Goal: Check status: Check status

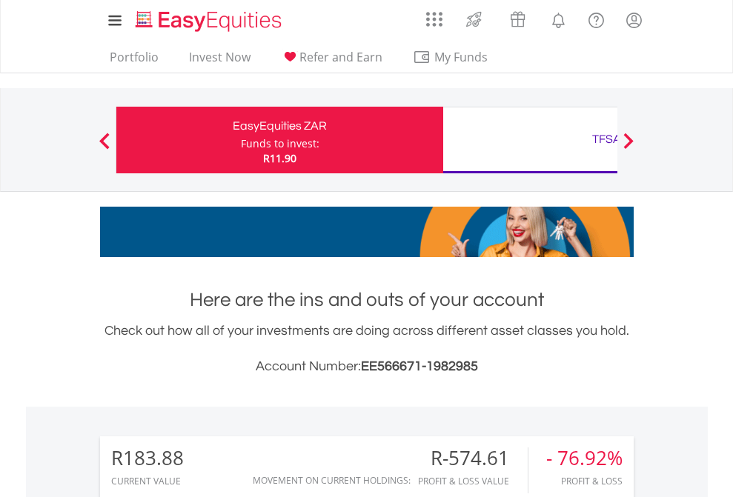
scroll to position [142, 233]
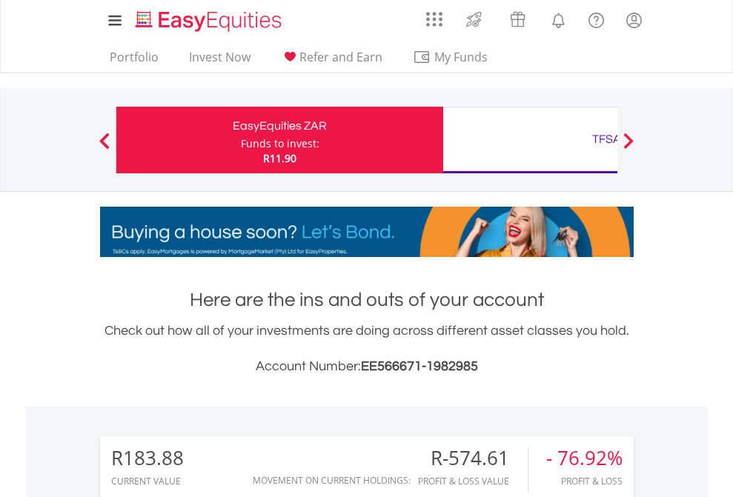
click at [241, 140] on div "Funds to invest:" at bounding box center [280, 143] width 79 height 15
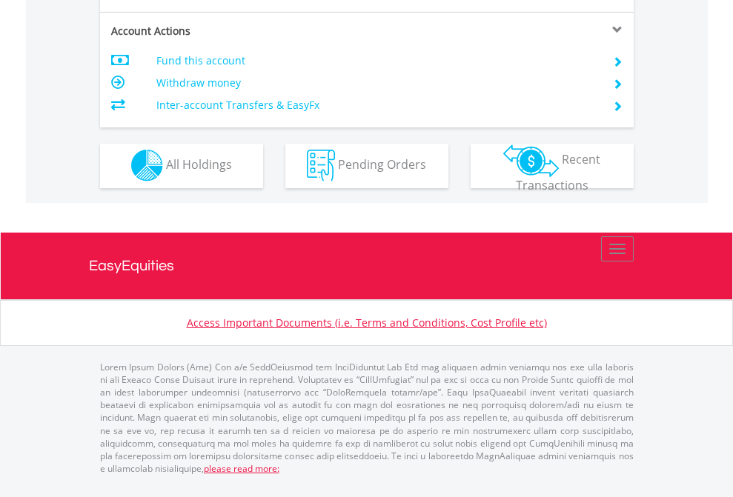
scroll to position [1385, 0]
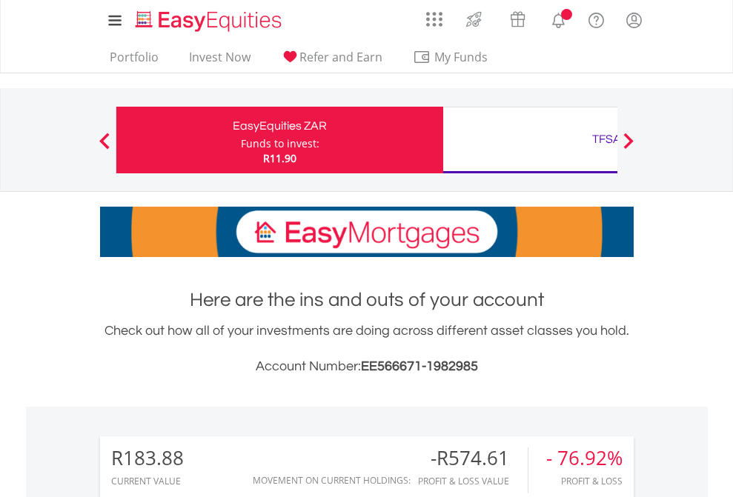
scroll to position [1165, 0]
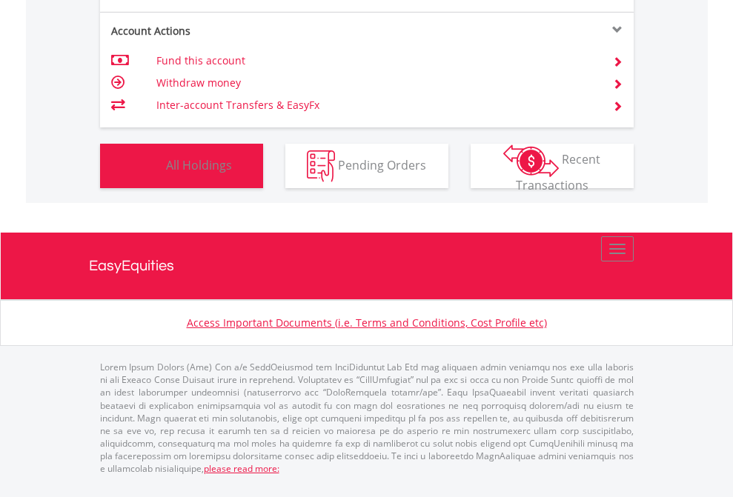
scroll to position [142, 233]
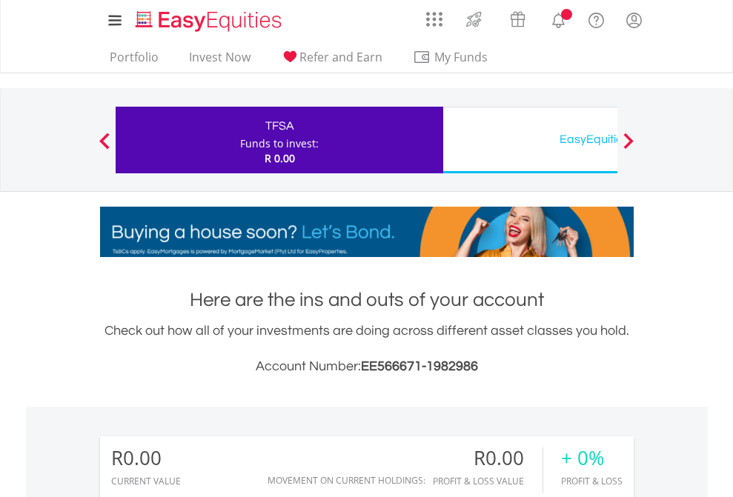
scroll to position [142, 233]
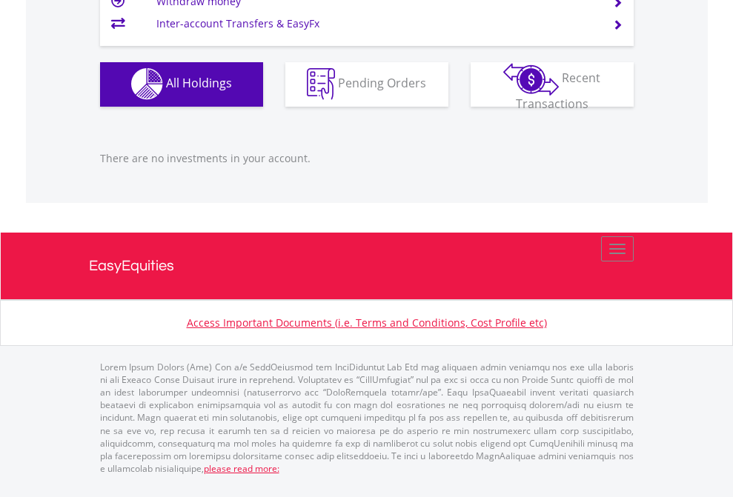
scroll to position [1467, 0]
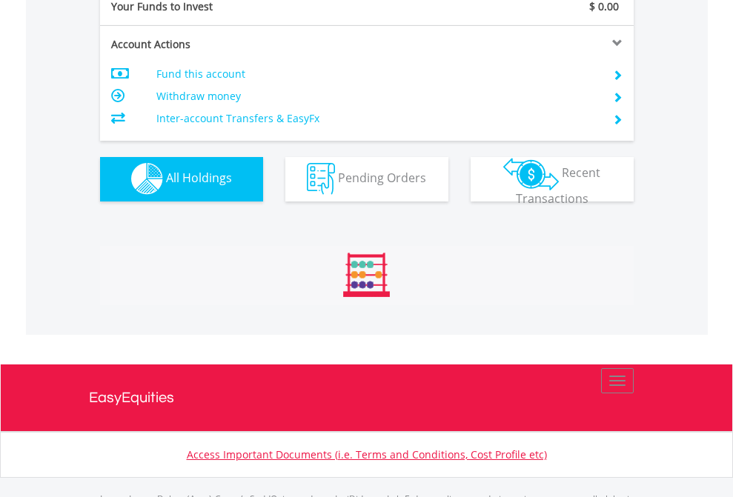
scroll to position [1467, 0]
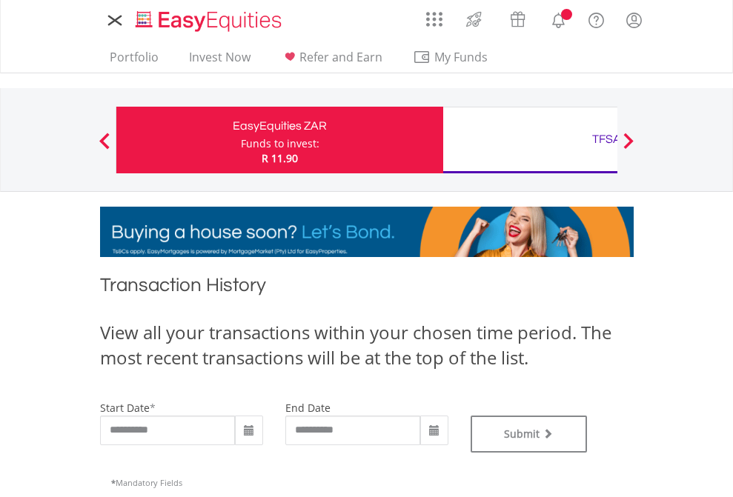
type input "**********"
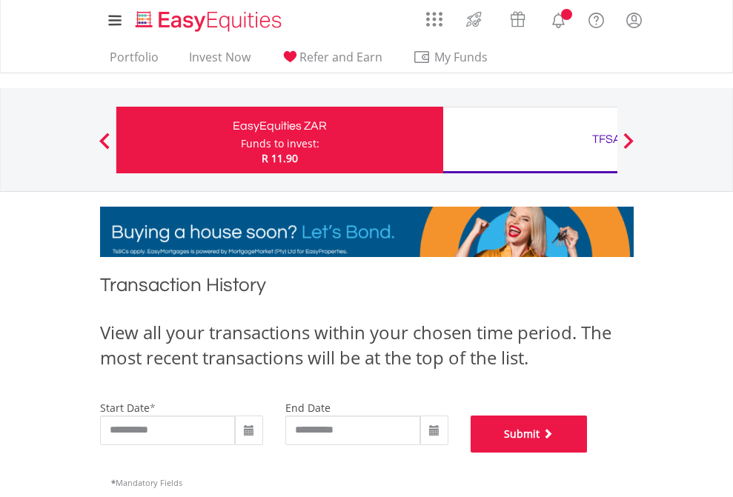
click at [587, 453] on button "Submit" at bounding box center [528, 434] width 117 height 37
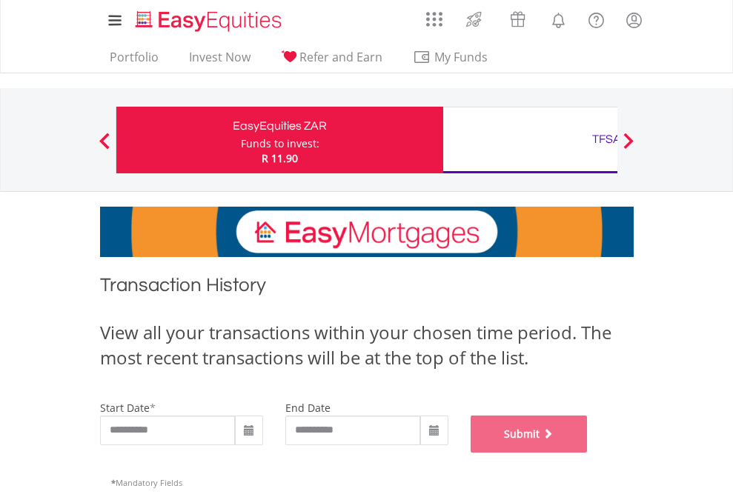
scroll to position [601, 0]
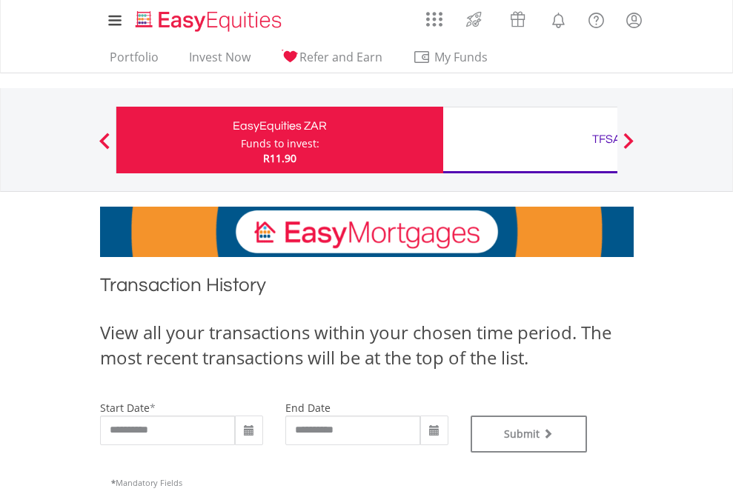
click at [530, 140] on div "TFSA" at bounding box center [606, 139] width 309 height 21
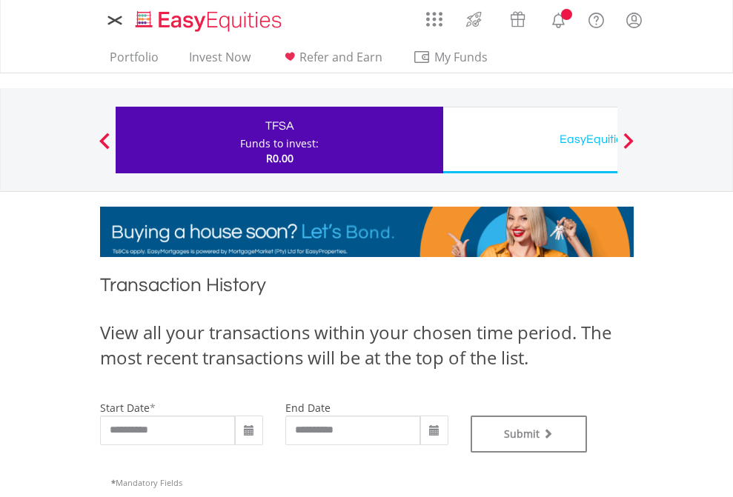
type input "**********"
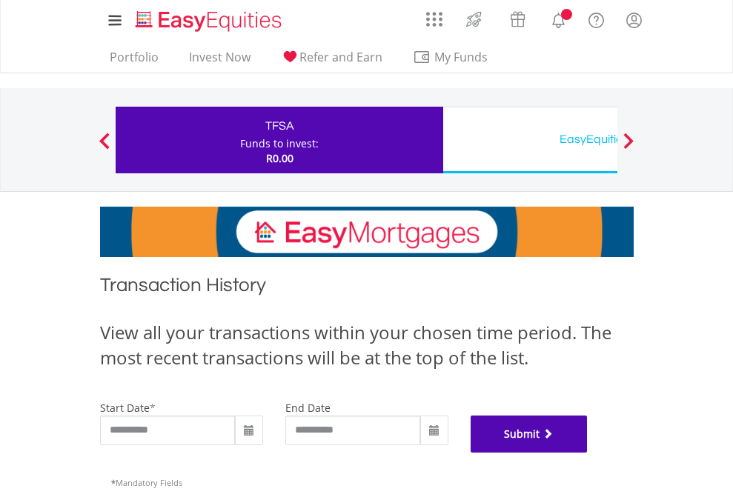
click at [587, 453] on button "Submit" at bounding box center [528, 434] width 117 height 37
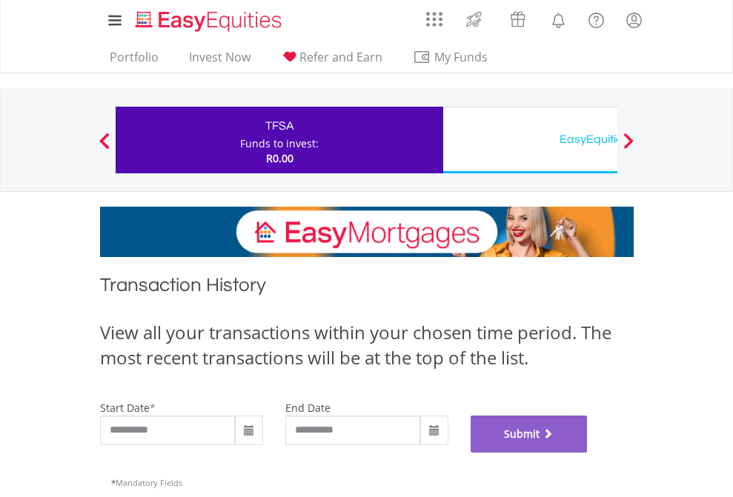
scroll to position [601, 0]
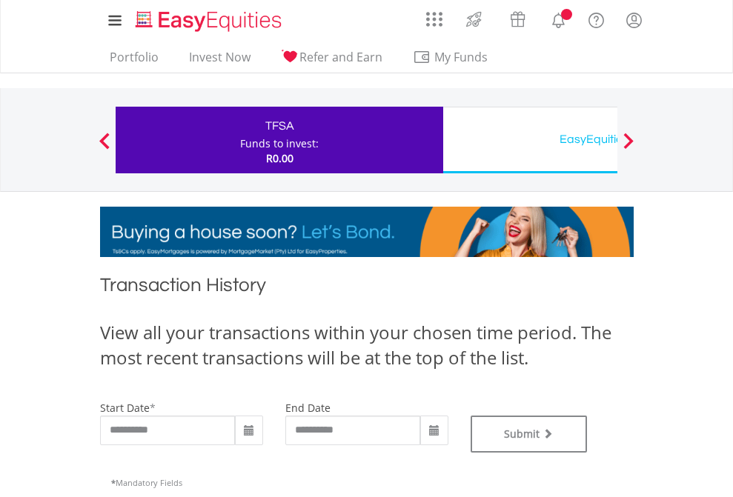
click at [530, 140] on div "EasyEquities USD" at bounding box center [606, 139] width 309 height 21
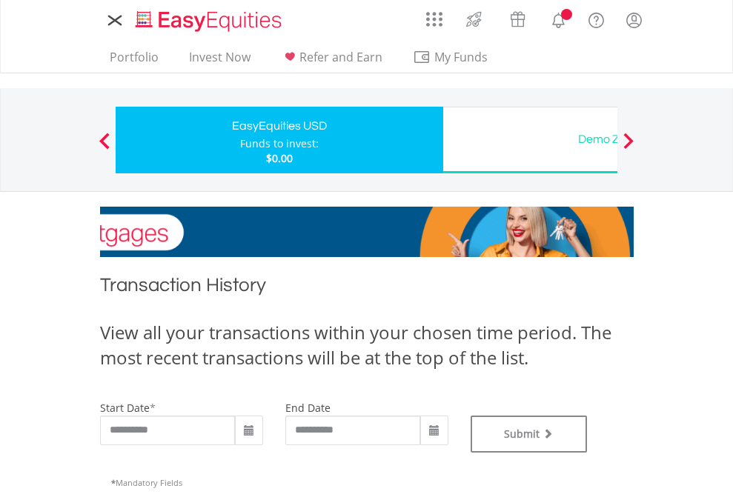
type input "**********"
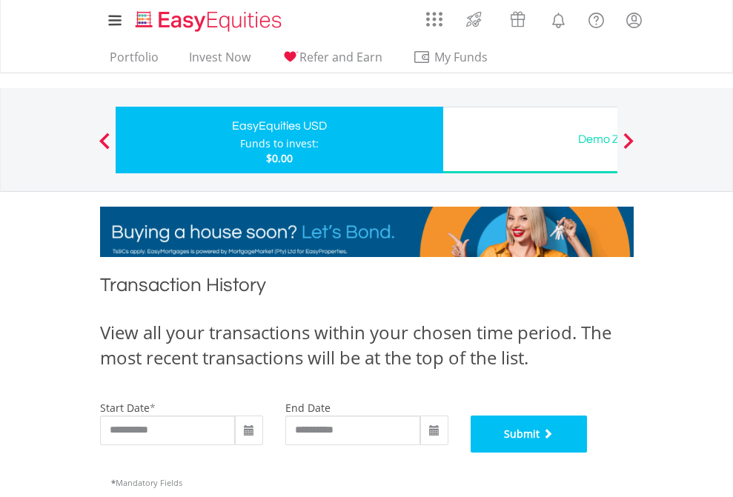
click at [587, 453] on button "Submit" at bounding box center [528, 434] width 117 height 37
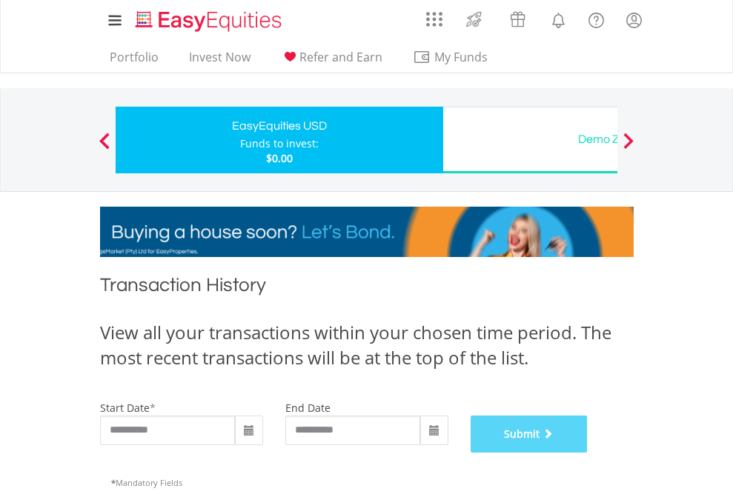
scroll to position [601, 0]
